Goal: Complete application form

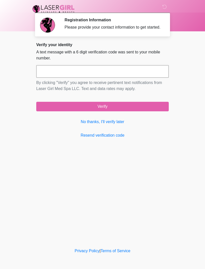
click at [142, 110] on button "Verify" at bounding box center [102, 107] width 133 height 10
click at [108, 138] on link "Resend verification code" at bounding box center [102, 135] width 133 height 6
click at [109, 138] on link "Resend verification code" at bounding box center [102, 135] width 133 height 6
click at [109, 78] on input "text" at bounding box center [102, 71] width 133 height 13
click at [109, 125] on link "No thanks, I'll verify later" at bounding box center [102, 122] width 133 height 6
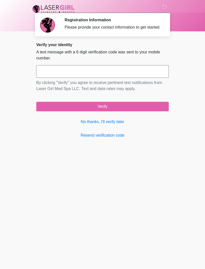
click at [108, 125] on link "No thanks, I'll verify later" at bounding box center [102, 122] width 133 height 6
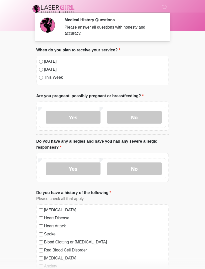
click at [135, 120] on label "No" at bounding box center [134, 117] width 55 height 13
click at [136, 166] on label "No" at bounding box center [134, 168] width 55 height 13
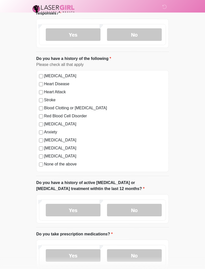
scroll to position [134, 0]
click at [131, 209] on label "No" at bounding box center [134, 210] width 55 height 13
click at [142, 261] on label "No" at bounding box center [134, 255] width 55 height 13
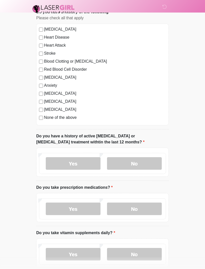
scroll to position [184, 0]
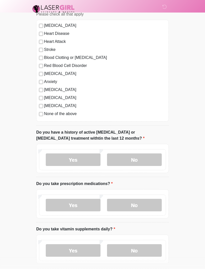
click at [141, 250] on label "No" at bounding box center [134, 250] width 55 height 13
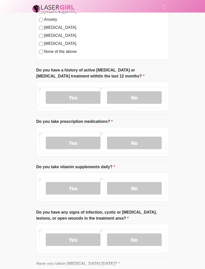
scroll to position [246, 0]
click at [141, 233] on label "No" at bounding box center [134, 239] width 55 height 13
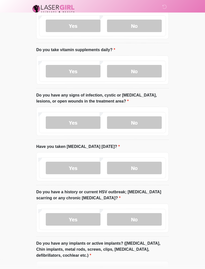
scroll to position [363, 0]
click at [147, 166] on label "No" at bounding box center [134, 167] width 55 height 13
click at [143, 220] on label "No" at bounding box center [134, 219] width 55 height 13
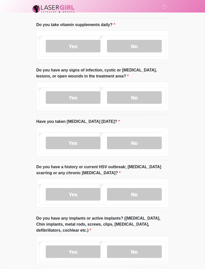
scroll to position [406, 0]
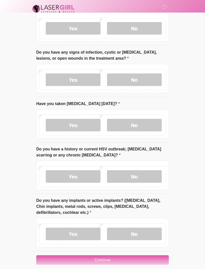
click at [145, 233] on label "No" at bounding box center [134, 234] width 55 height 13
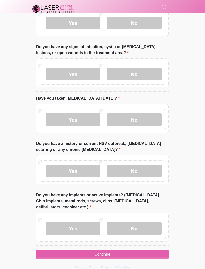
click at [117, 250] on button "Continue" at bounding box center [102, 254] width 133 height 10
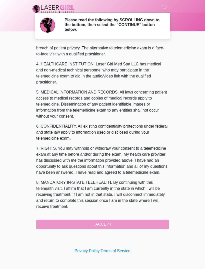
scroll to position [134, 0]
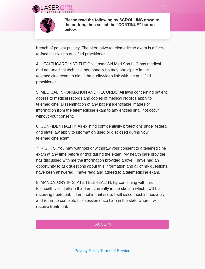
click at [121, 227] on button "I ACCEPT" at bounding box center [102, 224] width 133 height 10
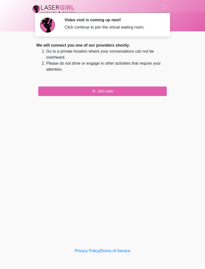
click at [116, 90] on button "Join now" at bounding box center [102, 91] width 129 height 10
